Goal: Task Accomplishment & Management: Complete application form

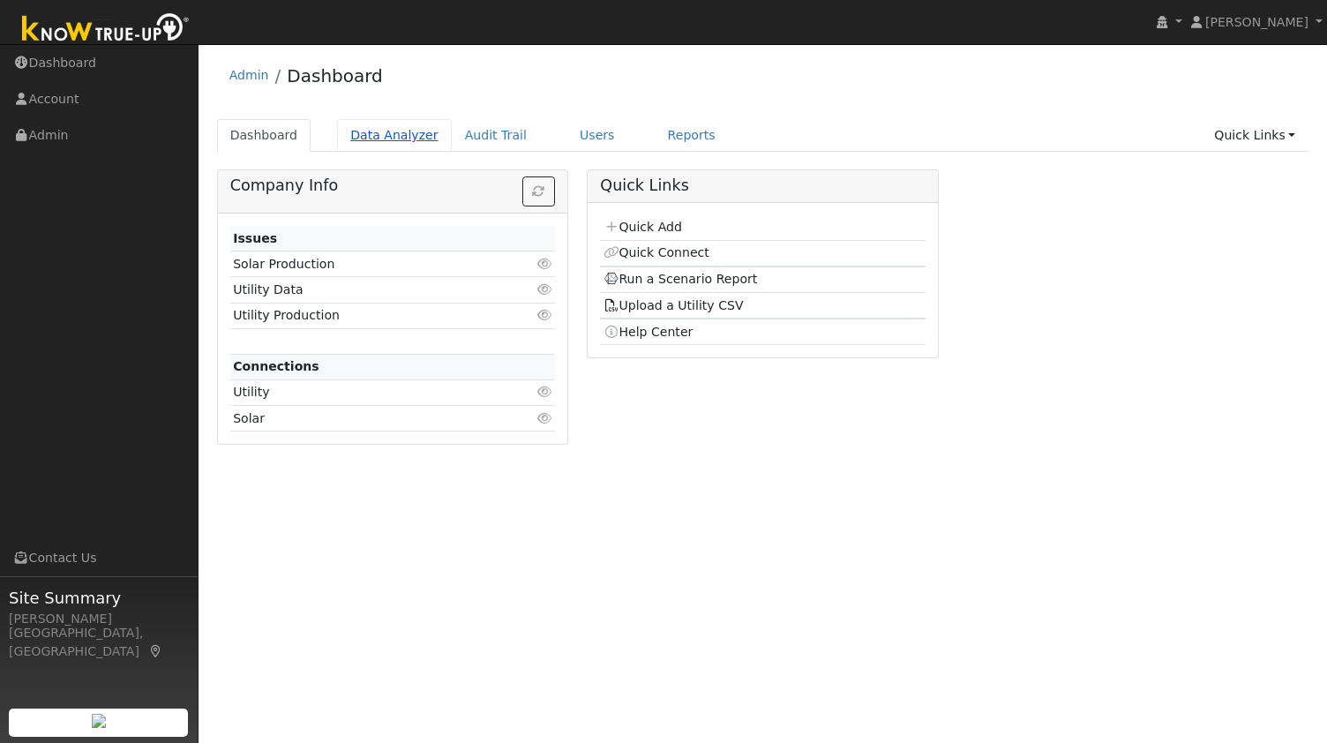
click at [386, 138] on link "Data Analyzer" at bounding box center [394, 135] width 115 height 33
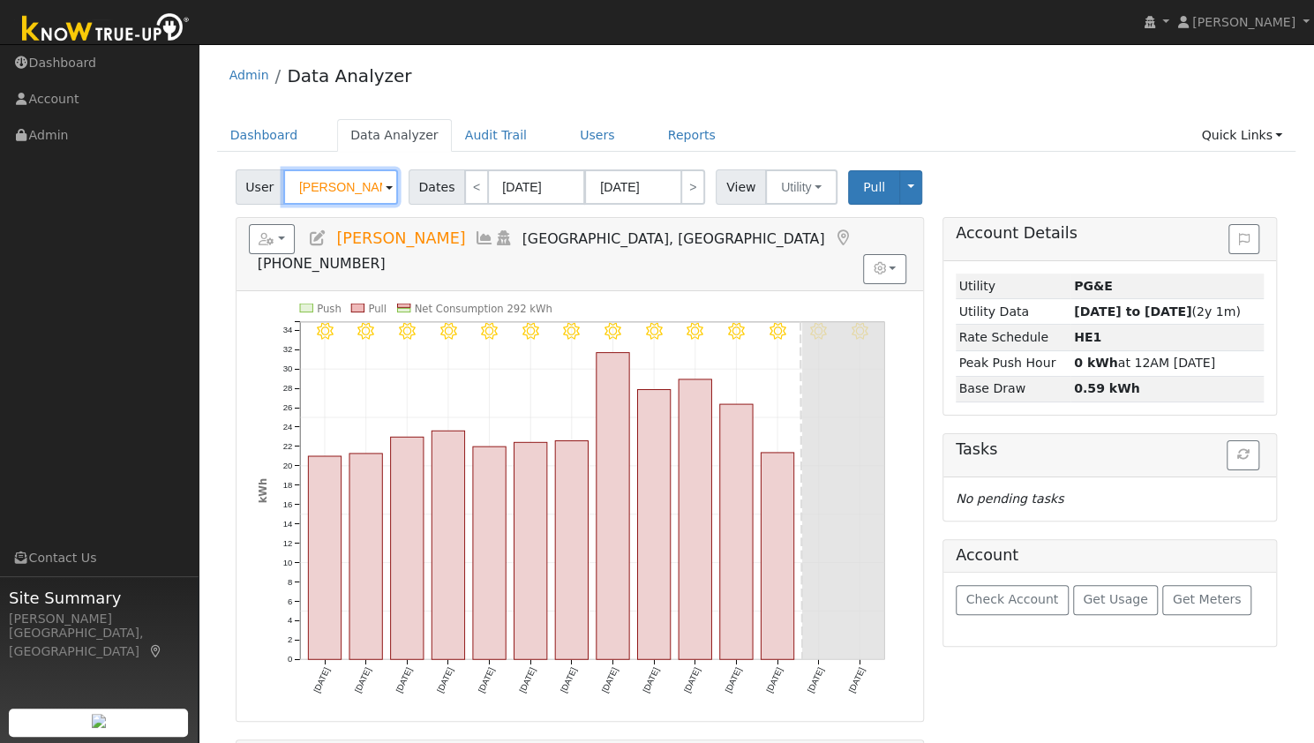
click at [363, 185] on input "Gale Ricks" at bounding box center [340, 186] width 115 height 35
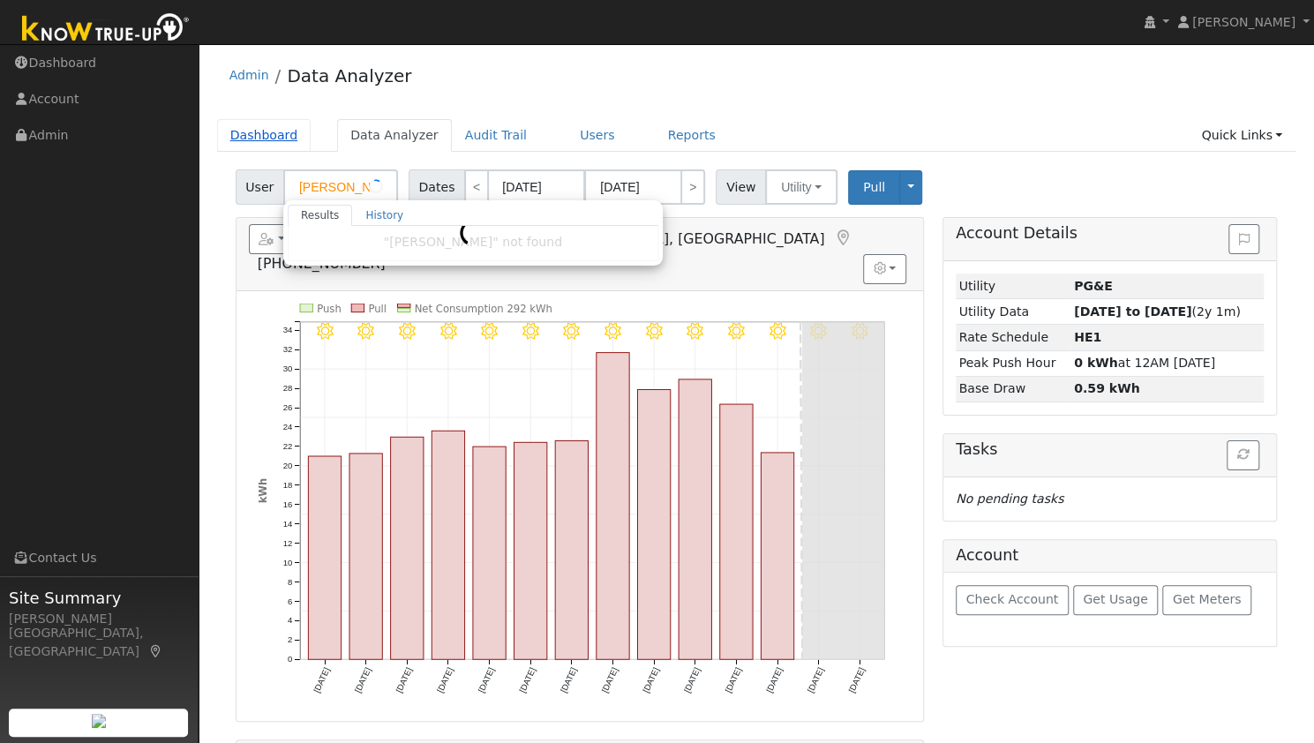
click at [283, 135] on link "Dashboard" at bounding box center [264, 135] width 94 height 33
type input "Gale Ricks"
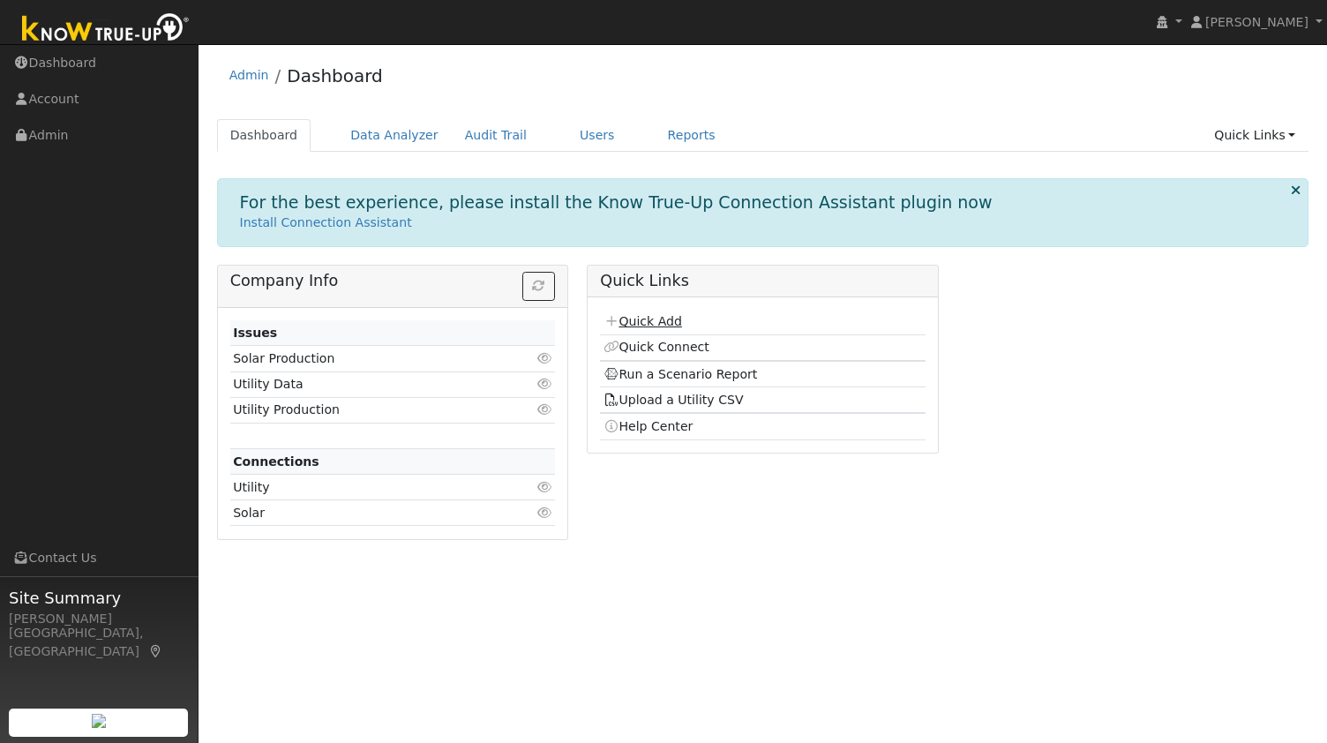
click at [649, 317] on link "Quick Add" at bounding box center [642, 321] width 79 height 14
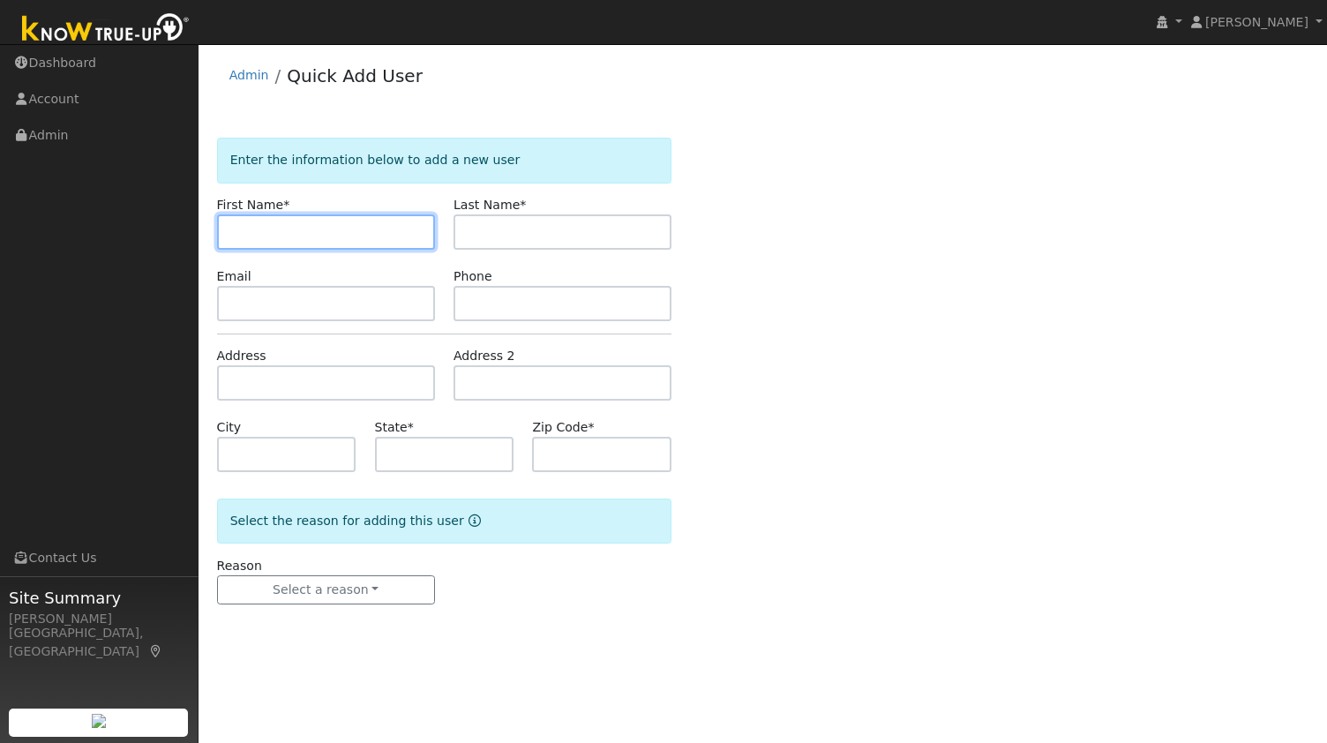
paste input "Greg Collins"
click at [260, 228] on input "Greg Collins" at bounding box center [326, 231] width 218 height 35
drag, startPoint x: 354, startPoint y: 236, endPoint x: 308, endPoint y: 233, distance: 46.0
click at [308, 233] on input "Greg & Julie Collins" at bounding box center [326, 231] width 218 height 35
type input "Greg & Julie"
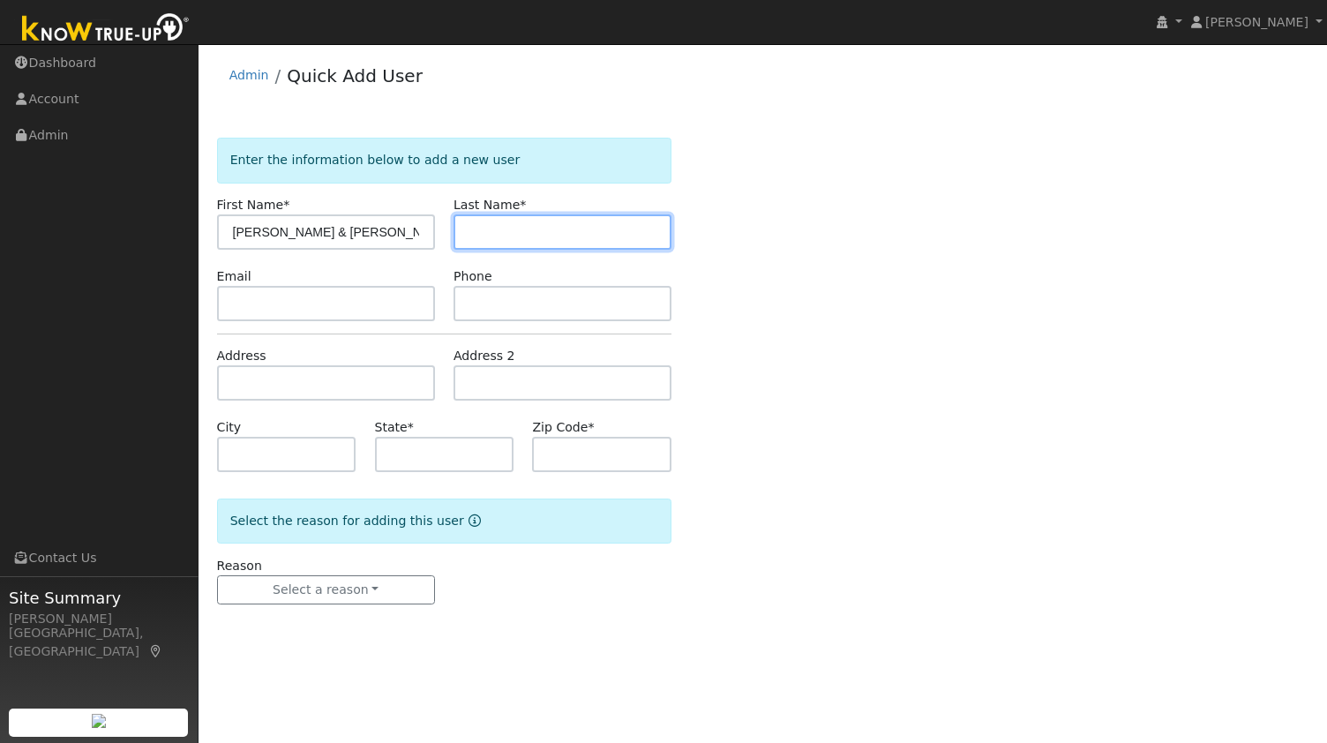
paste input "Collins"
type input "Collins"
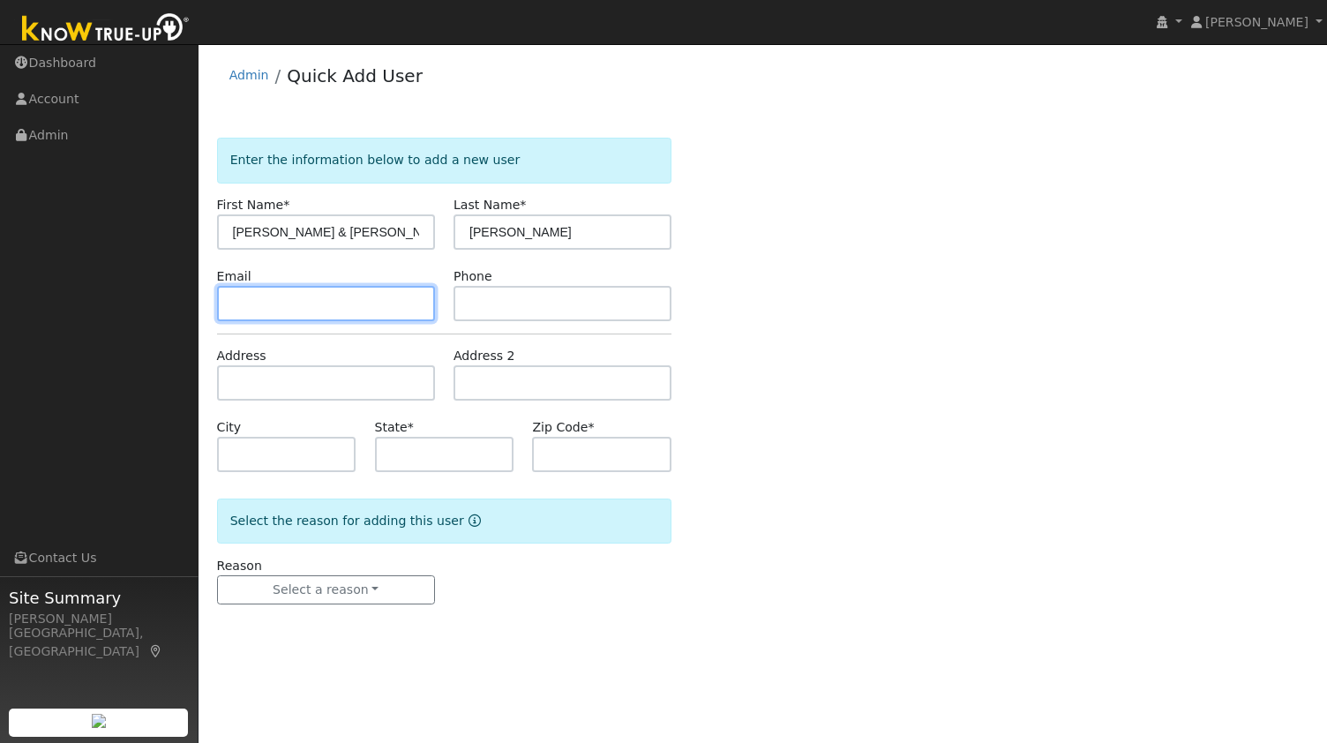
click at [361, 306] on input "text" at bounding box center [326, 303] width 218 height 35
paste input "julie.collins@gehealthcare.com"
type input "julie.collins@gehealthcare.com"
click at [496, 322] on form "Enter the information below to add a new user First Name * Greg & Julie Last Na…" at bounding box center [444, 389] width 455 height 502
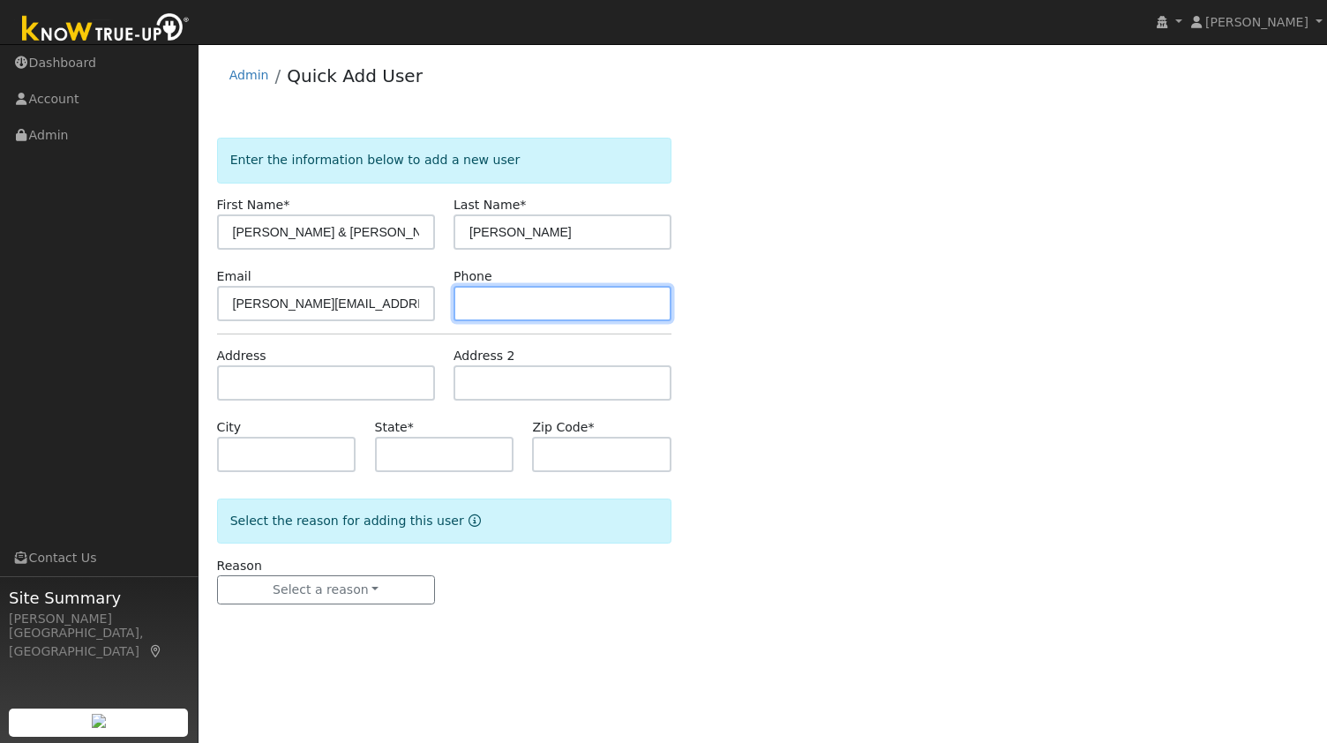
click at [514, 304] on input "text" at bounding box center [562, 303] width 218 height 35
paste input "9253830683"
type input "9253830683"
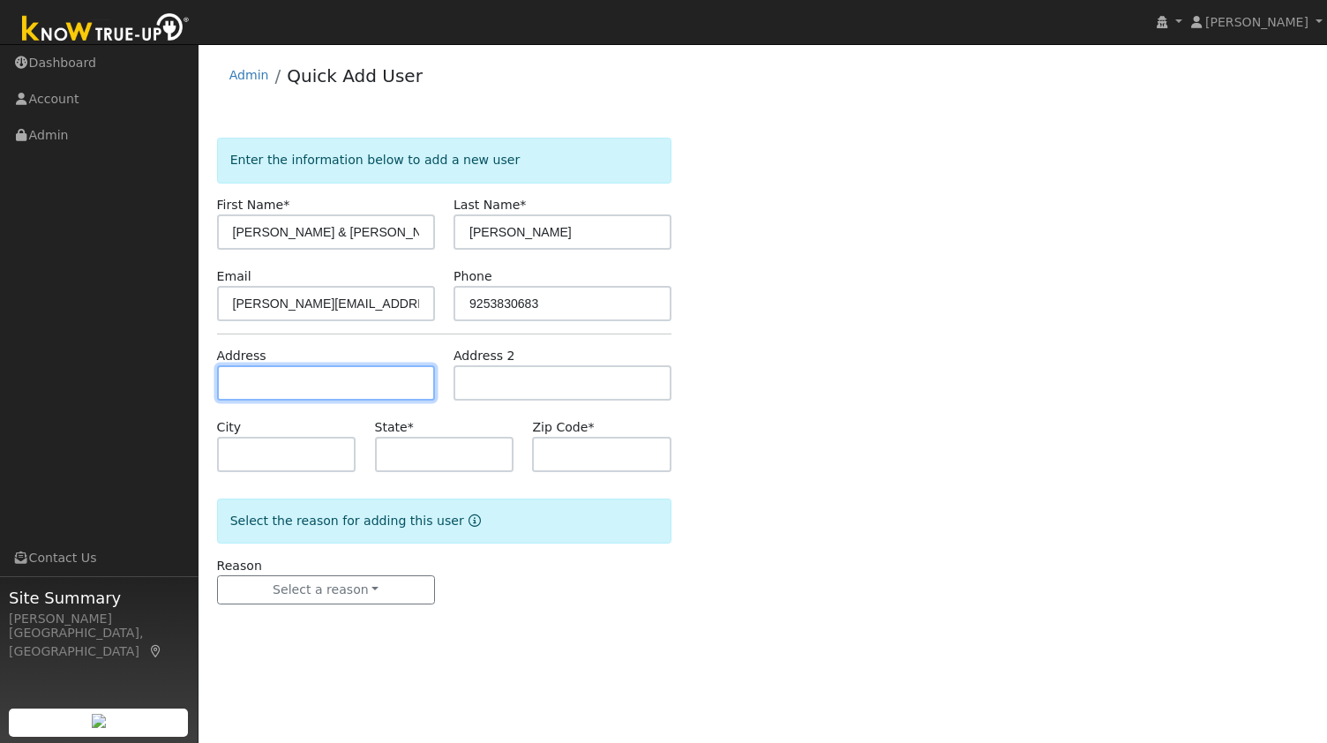
click at [337, 398] on input "text" at bounding box center [326, 382] width 218 height 35
paste input "96 Valley Avenue, Martinez"
type input "96 Valley Avenue"
type input "Martinez"
type input "CA"
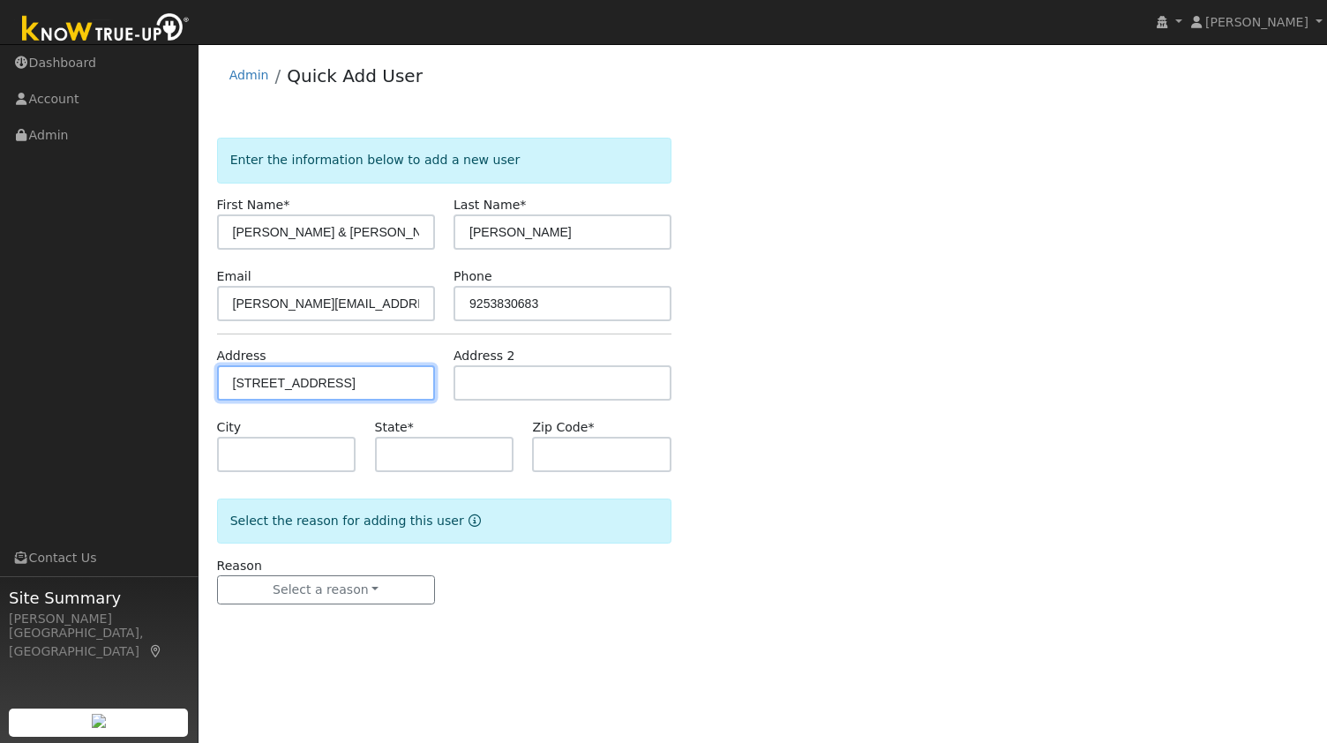
type input "94553"
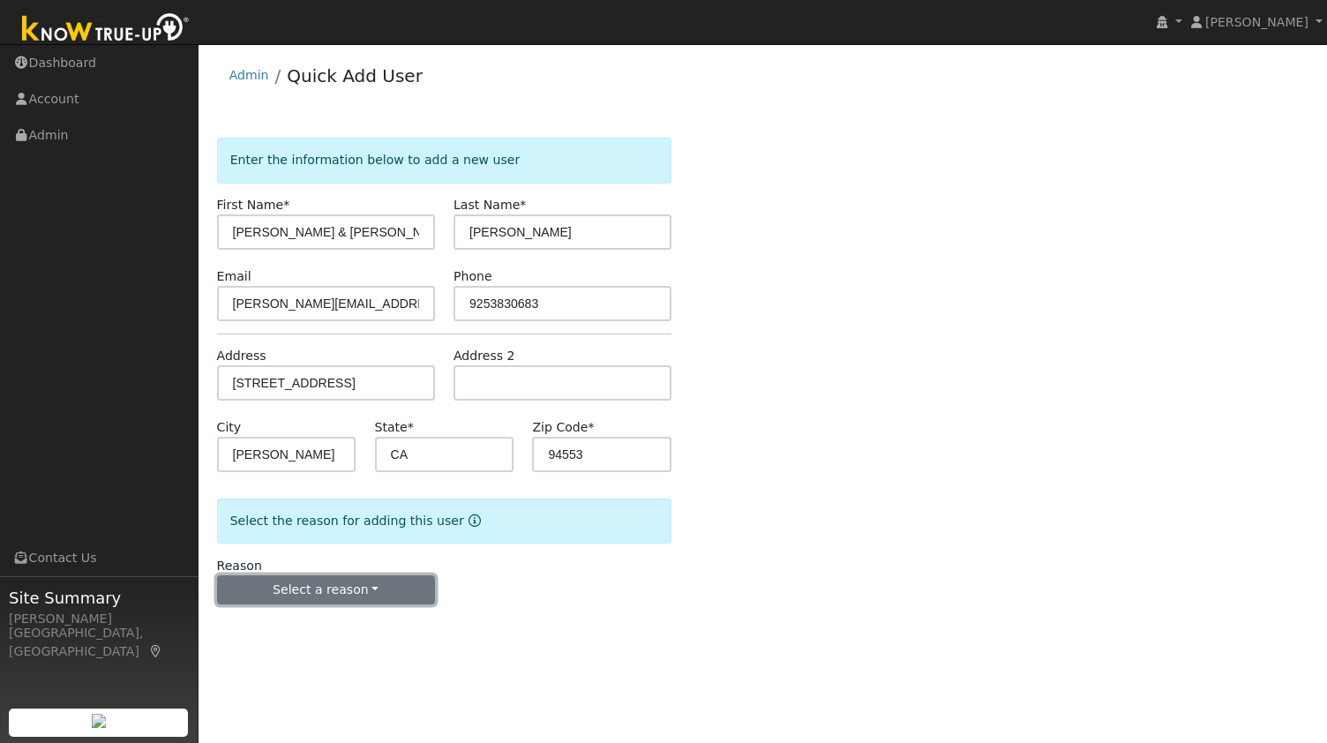
click at [321, 586] on button "Select a reason" at bounding box center [326, 590] width 218 height 30
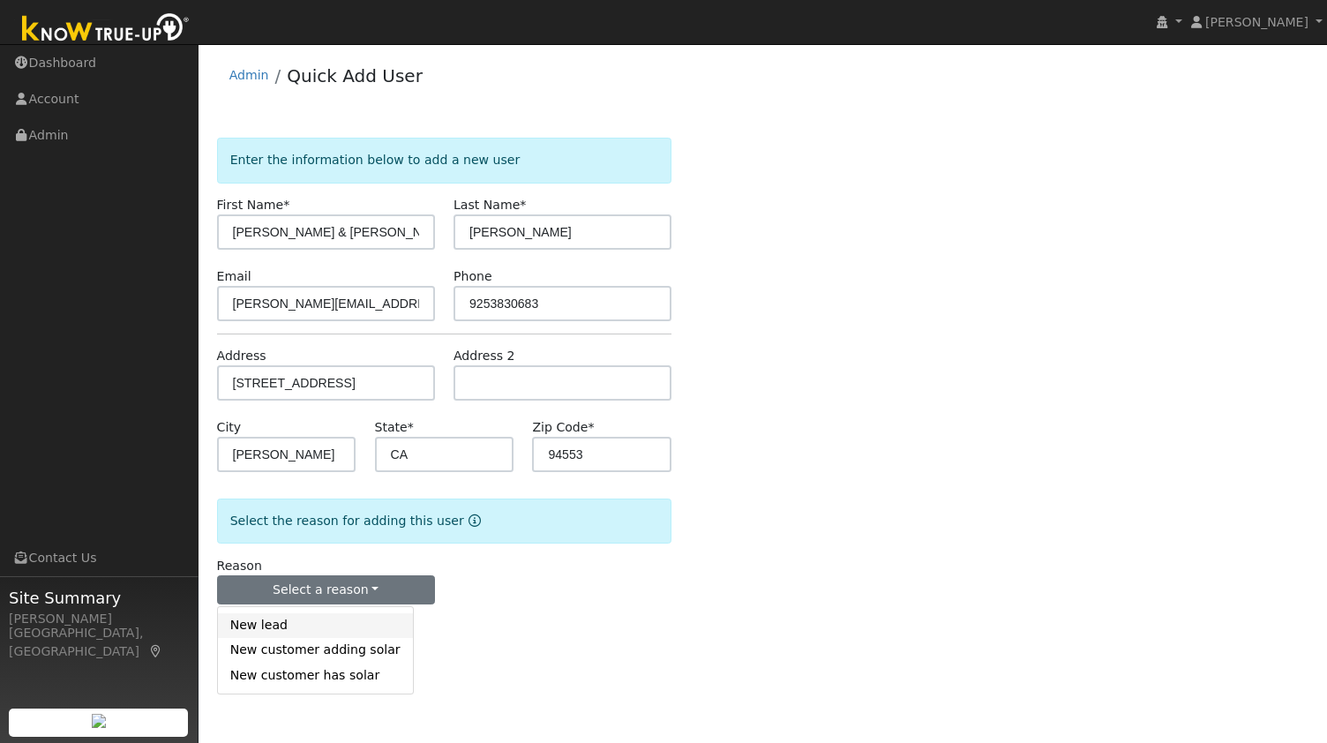
click at [296, 618] on link "New lead" at bounding box center [315, 625] width 195 height 25
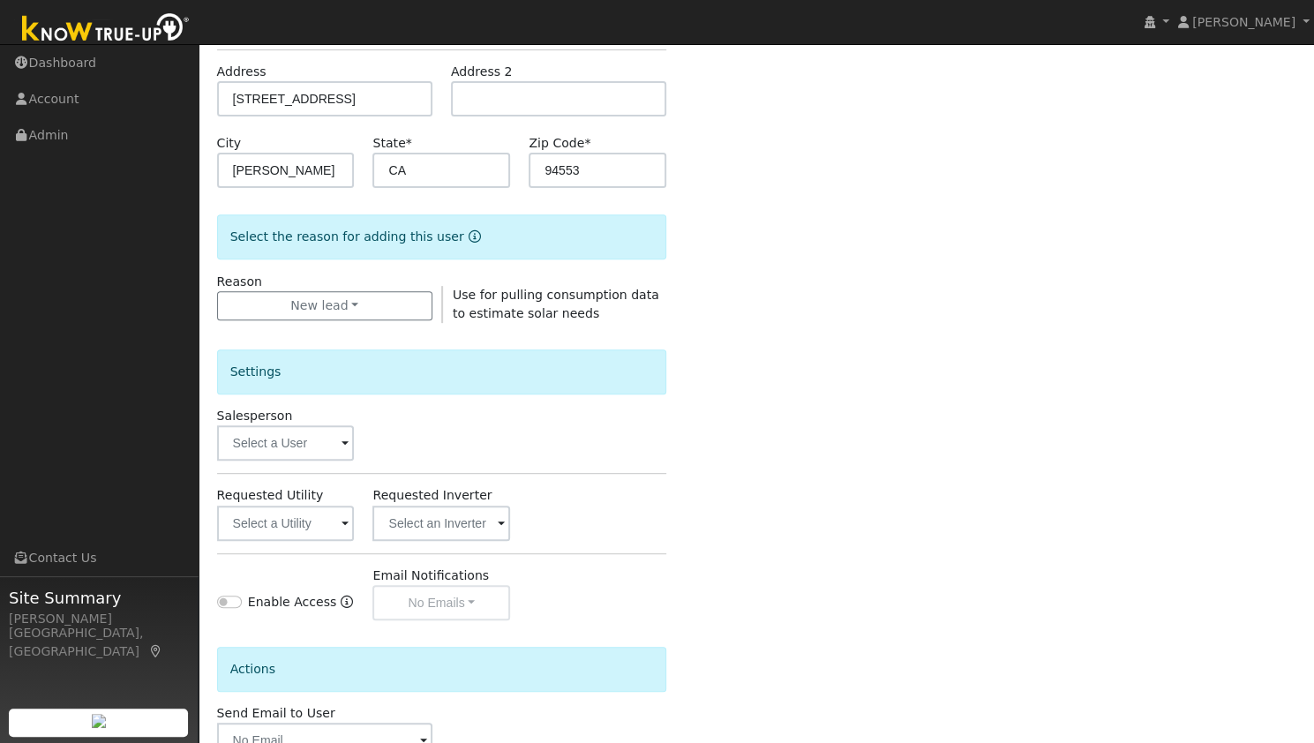
scroll to position [282, 0]
click at [308, 530] on input "text" at bounding box center [286, 524] width 138 height 35
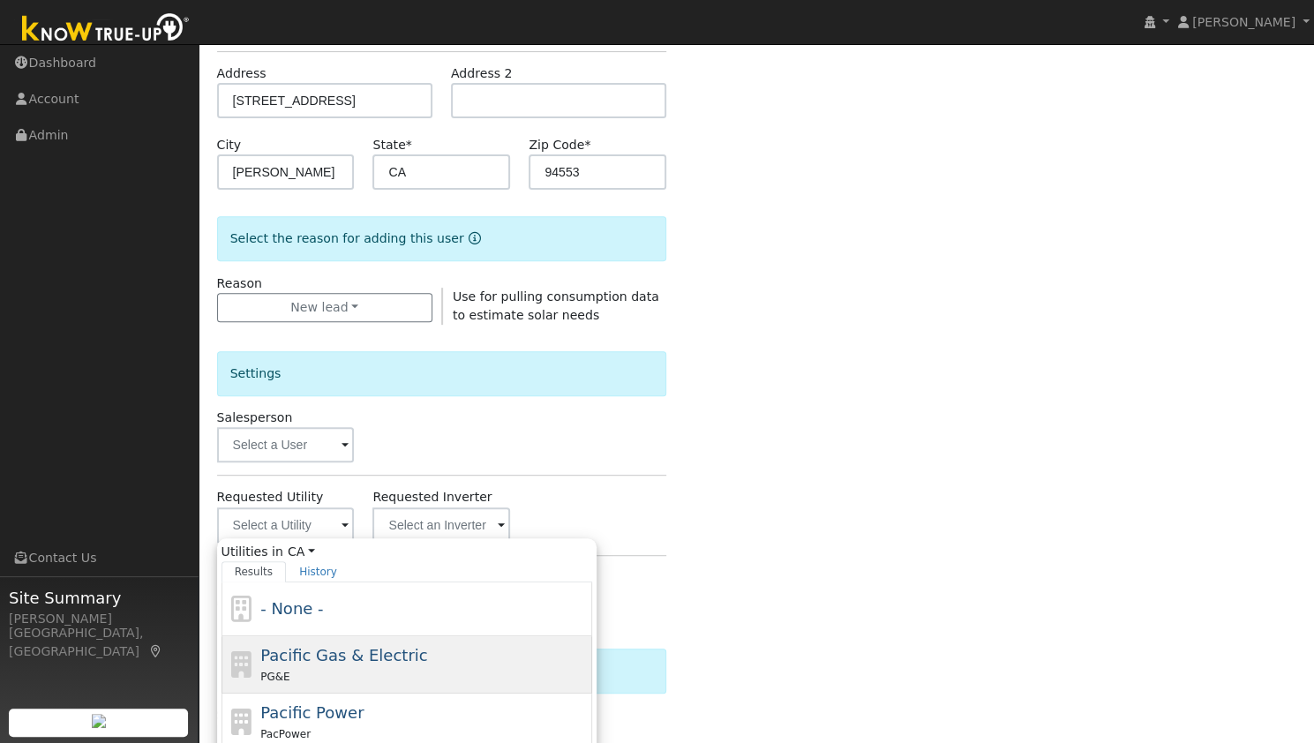
click at [371, 663] on div "Pacific Gas & Electric PG&E" at bounding box center [423, 664] width 327 height 42
type input "Pacific Gas & Electric"
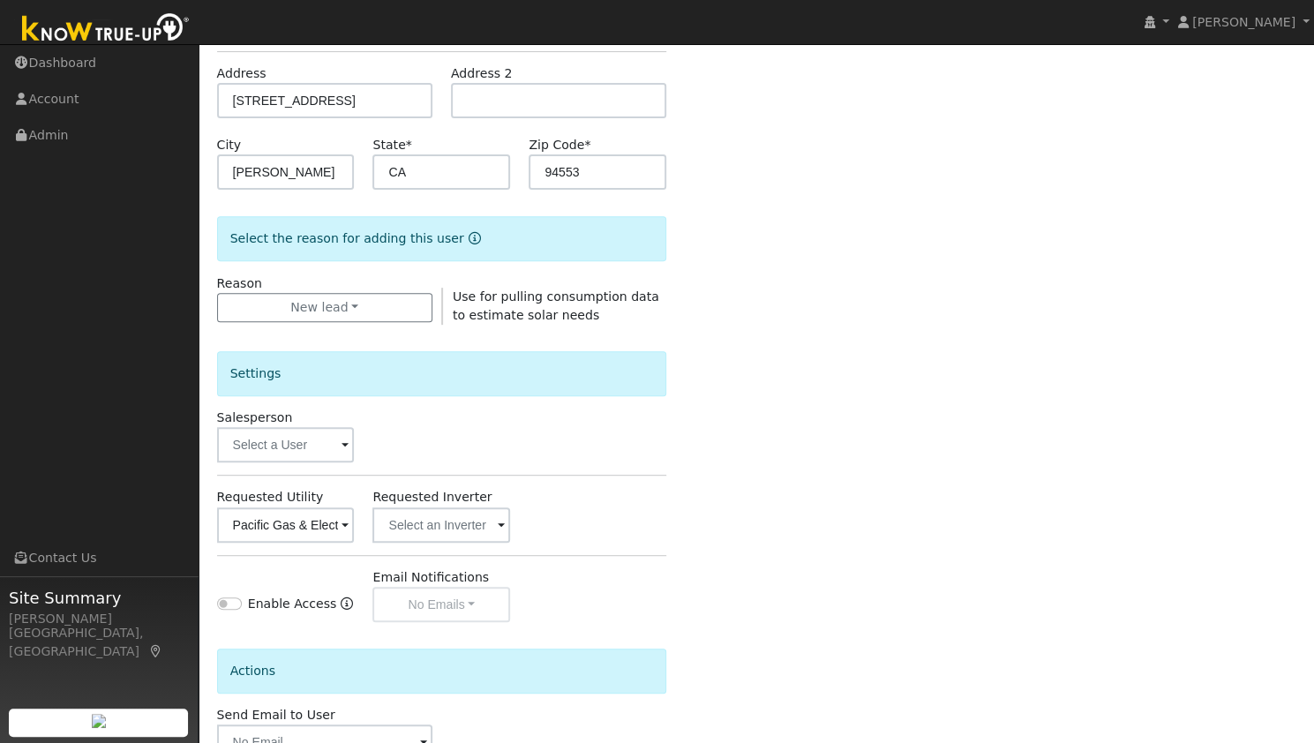
scroll to position [397, 0]
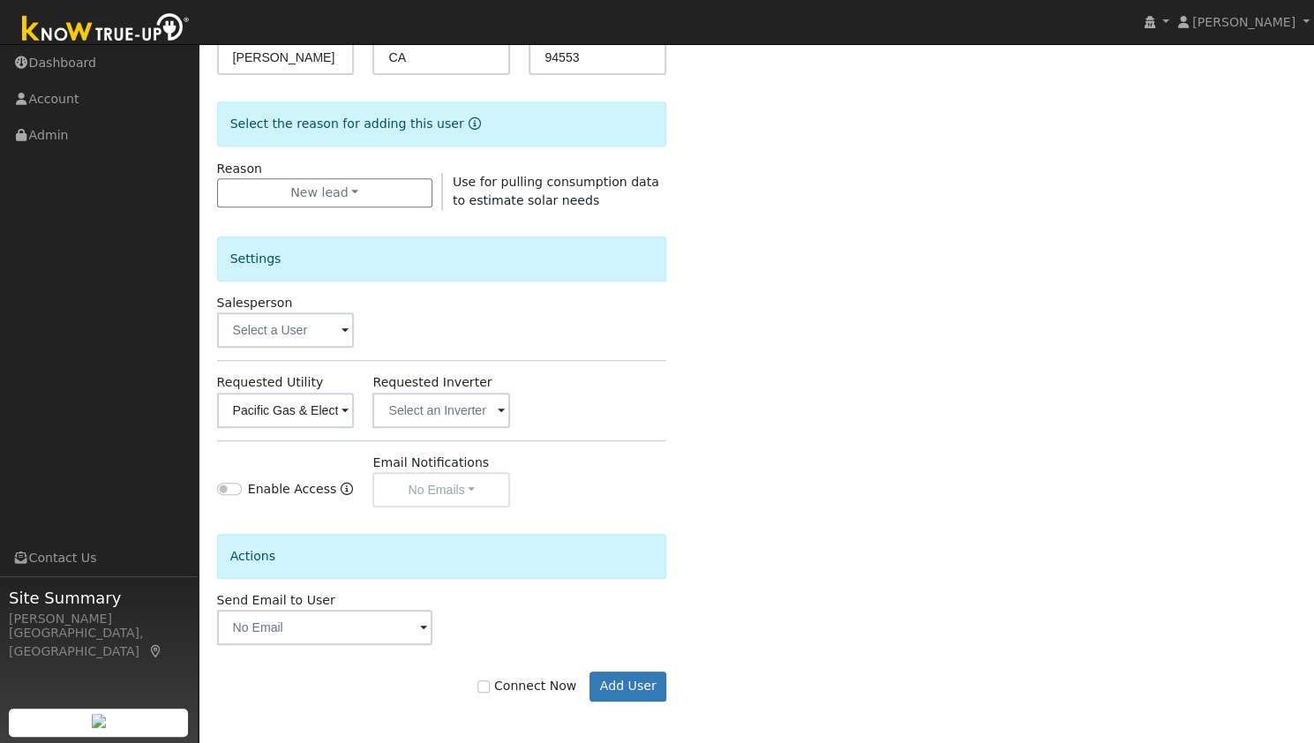
click at [519, 692] on label "Connect Now" at bounding box center [526, 686] width 99 height 19
click at [490, 692] on input "Connect Now" at bounding box center [483, 686] width 12 height 12
checkbox input "true"
click at [634, 696] on button "Add User" at bounding box center [627, 686] width 77 height 30
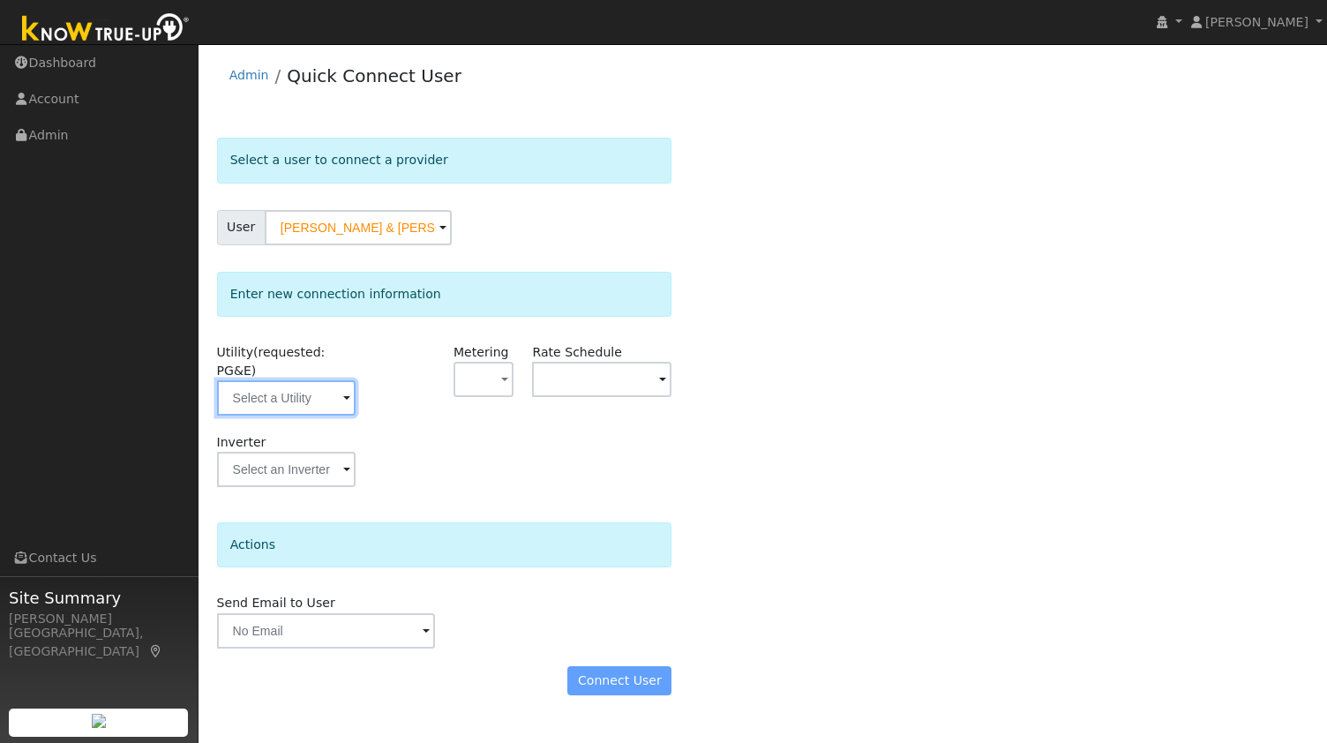
click at [303, 380] on input "text" at bounding box center [286, 397] width 139 height 35
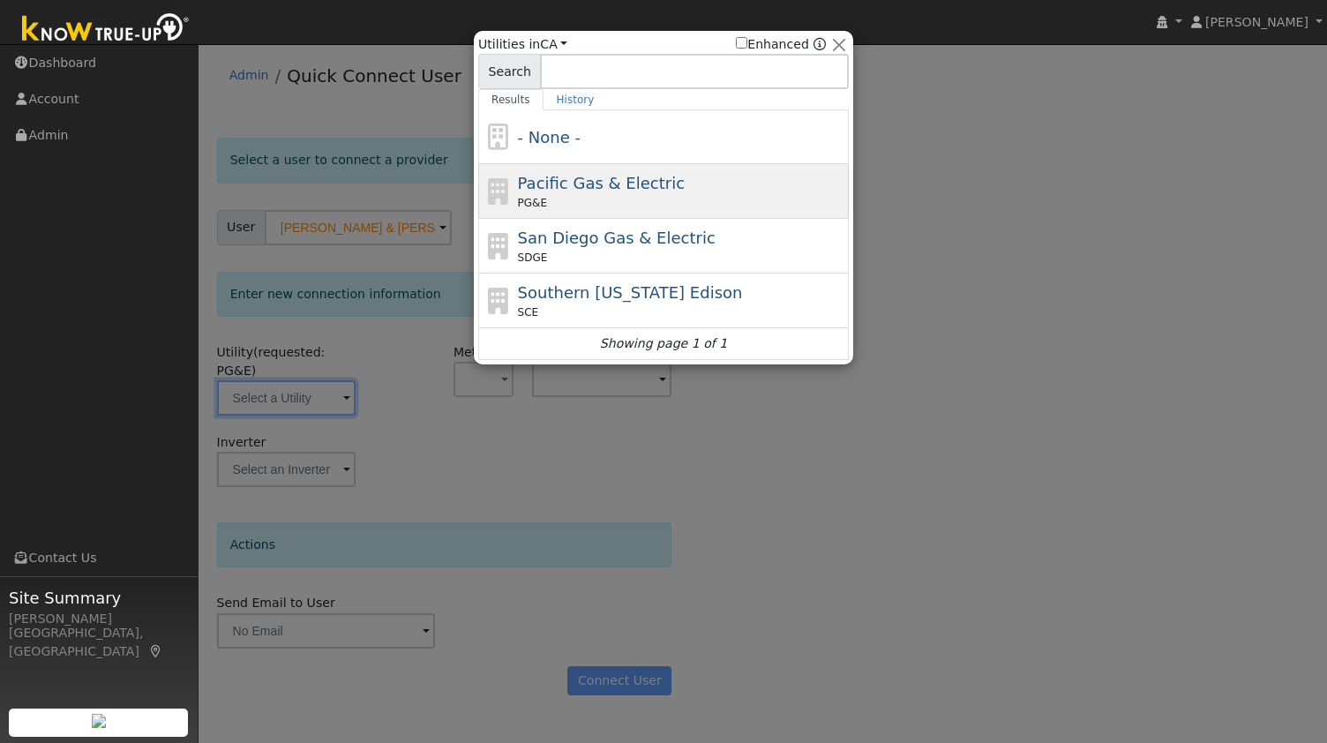
click at [592, 183] on span "Pacific Gas & Electric" at bounding box center [601, 183] width 167 height 19
type input "PG&E"
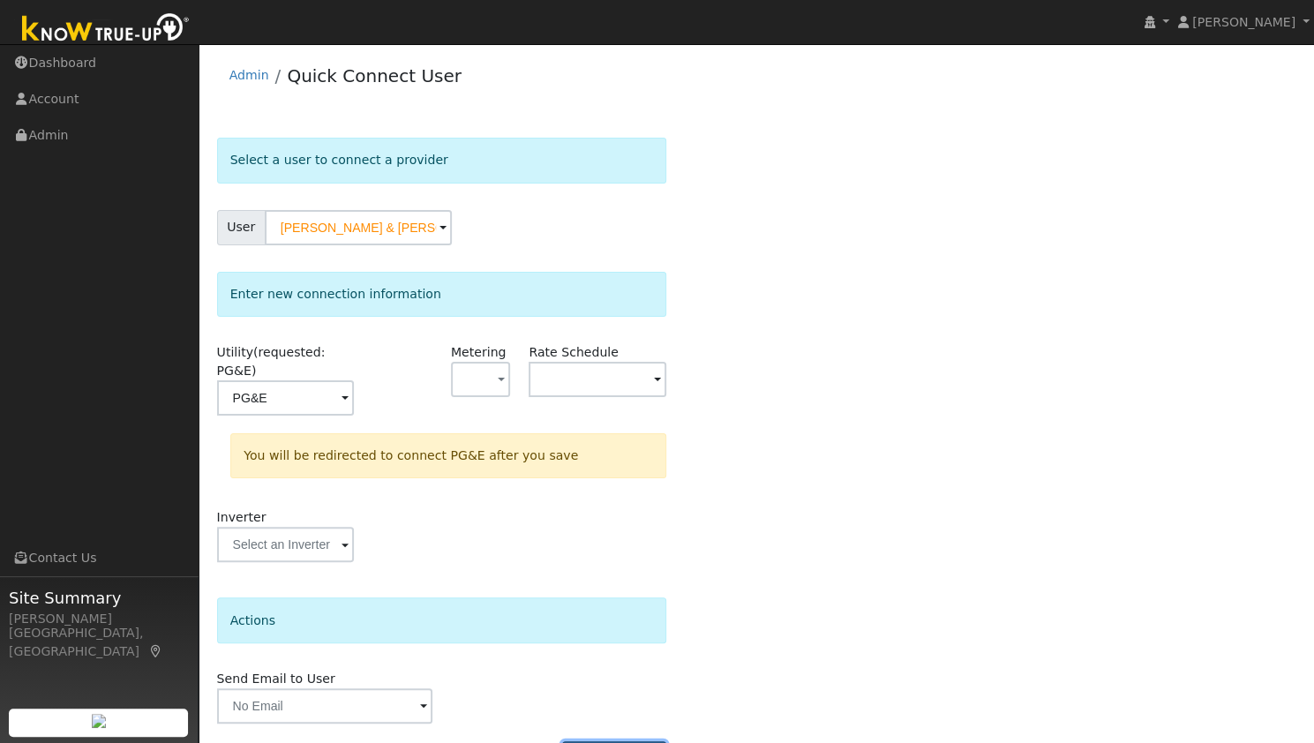
click at [591, 741] on button "Connect User" at bounding box center [614, 756] width 104 height 30
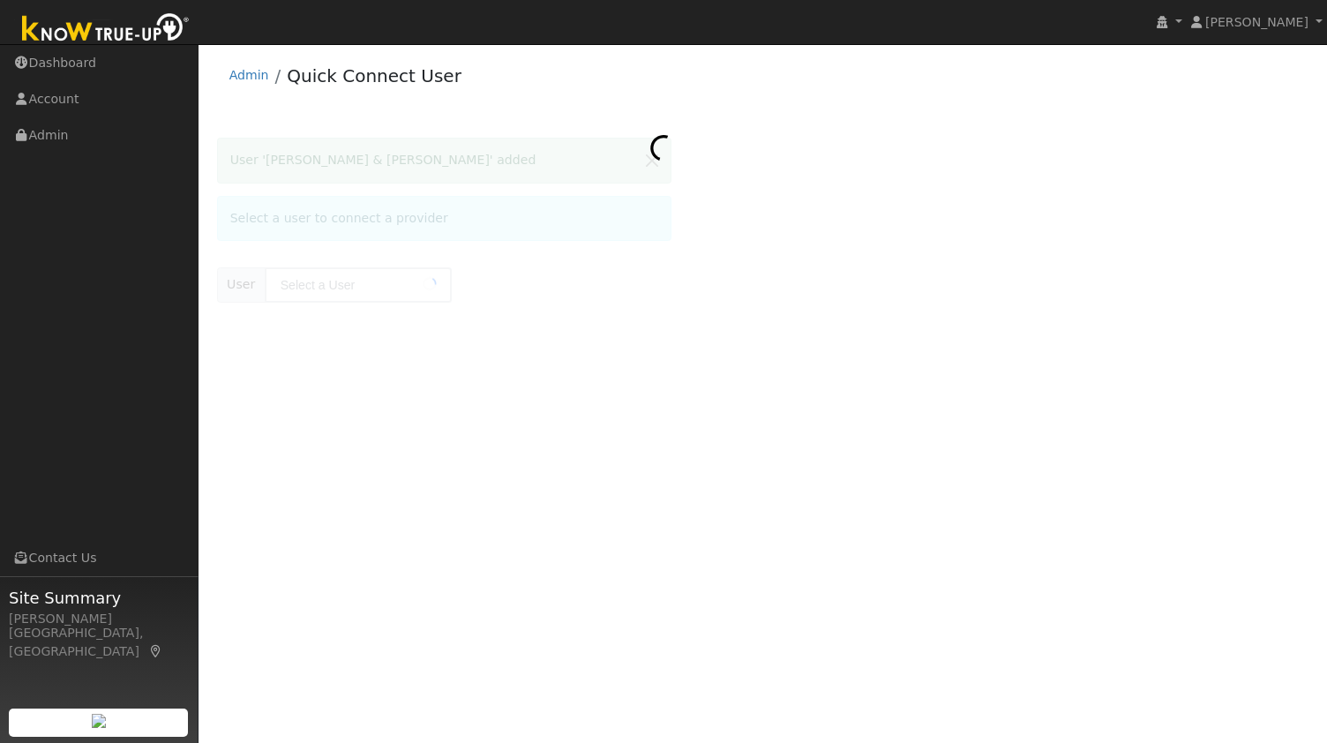
type input "Greg & Julie Collins"
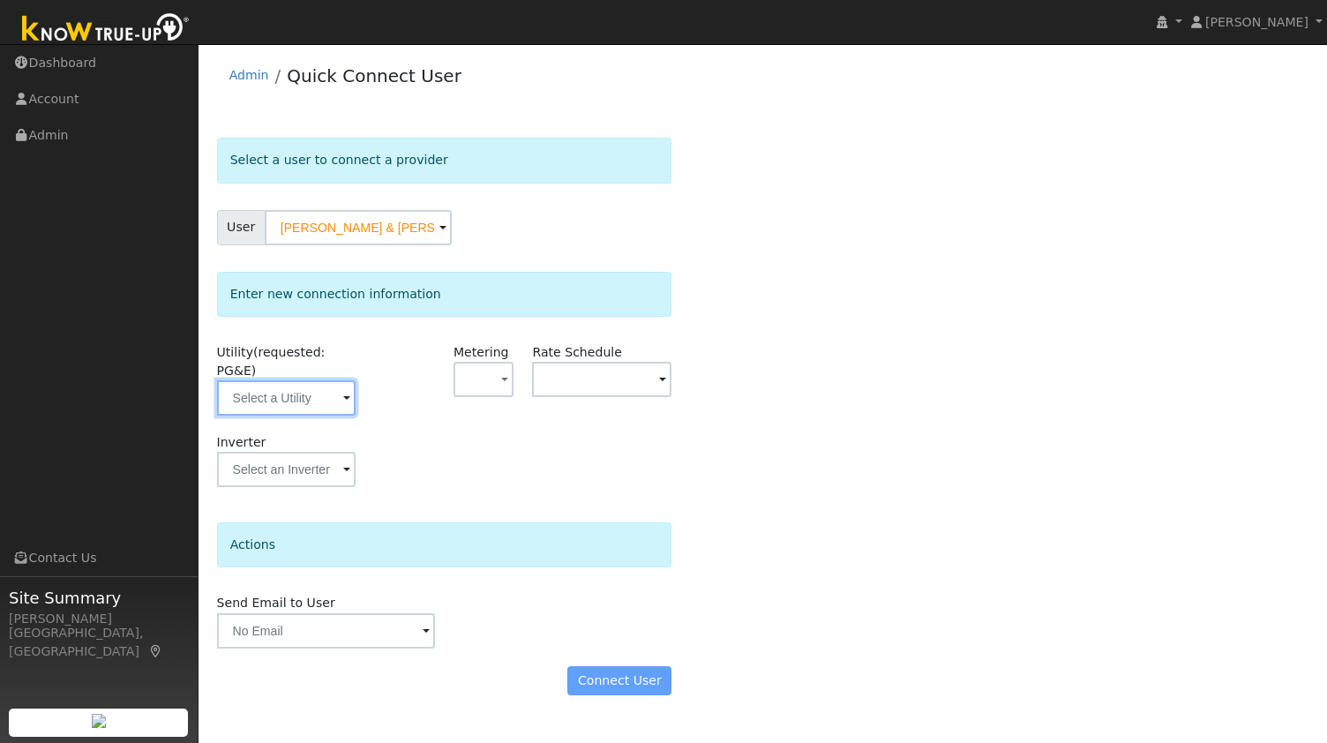
click at [272, 380] on input "text" at bounding box center [286, 397] width 139 height 35
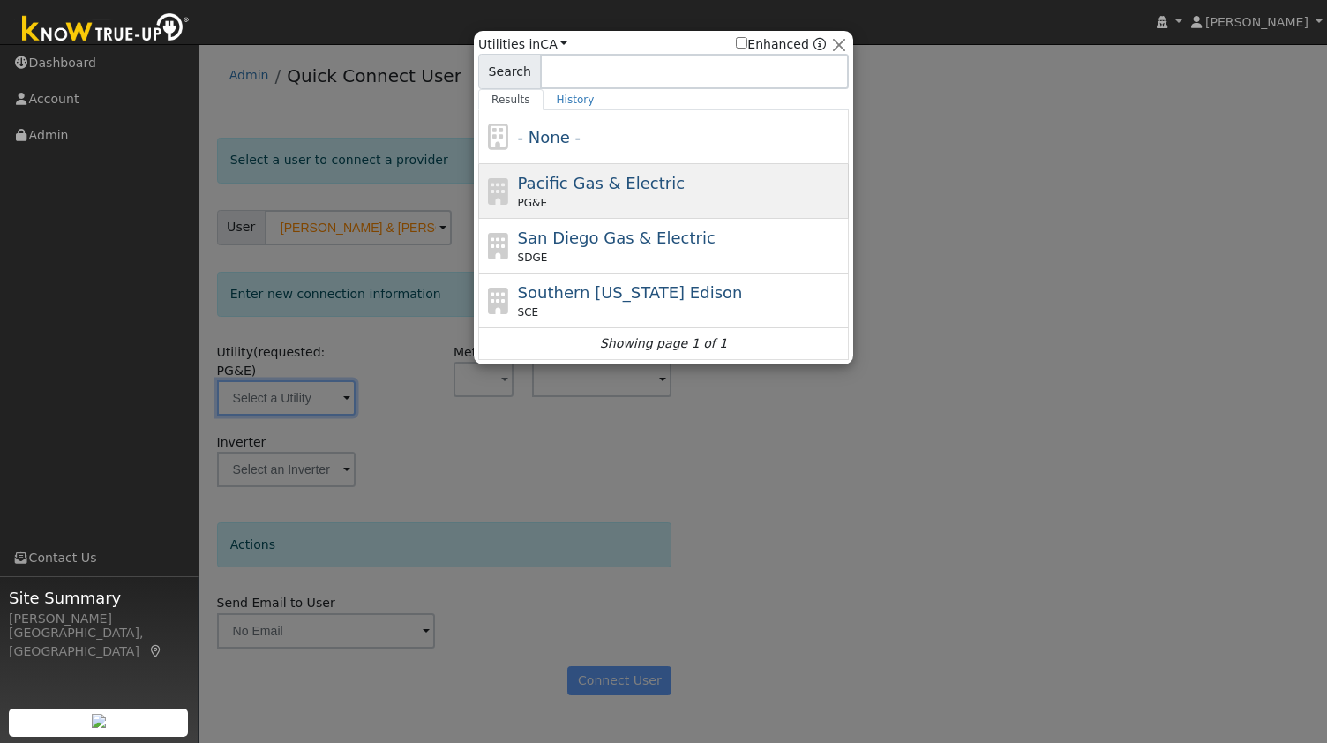
click at [628, 199] on div "PG&E" at bounding box center [681, 203] width 327 height 16
type input "PG&E"
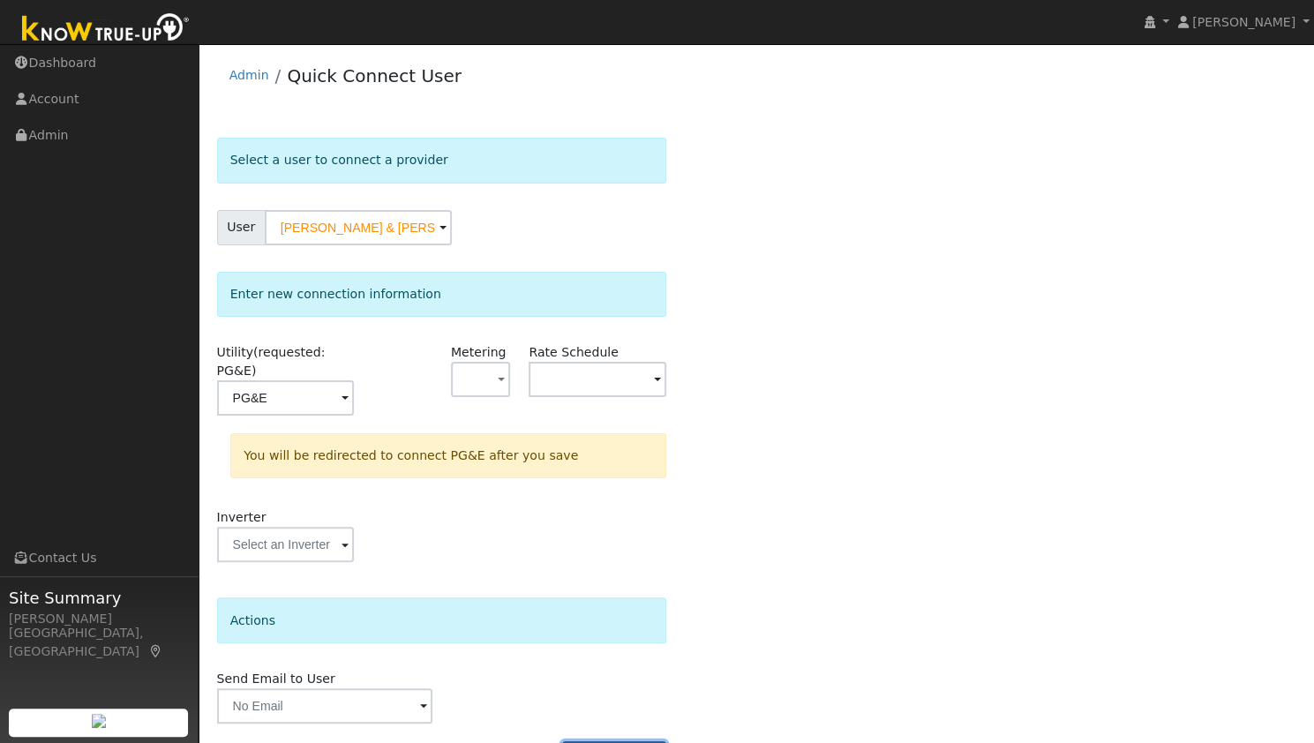
click at [591, 741] on button "Connect User" at bounding box center [614, 756] width 104 height 30
